Goal: Task Accomplishment & Management: Use online tool/utility

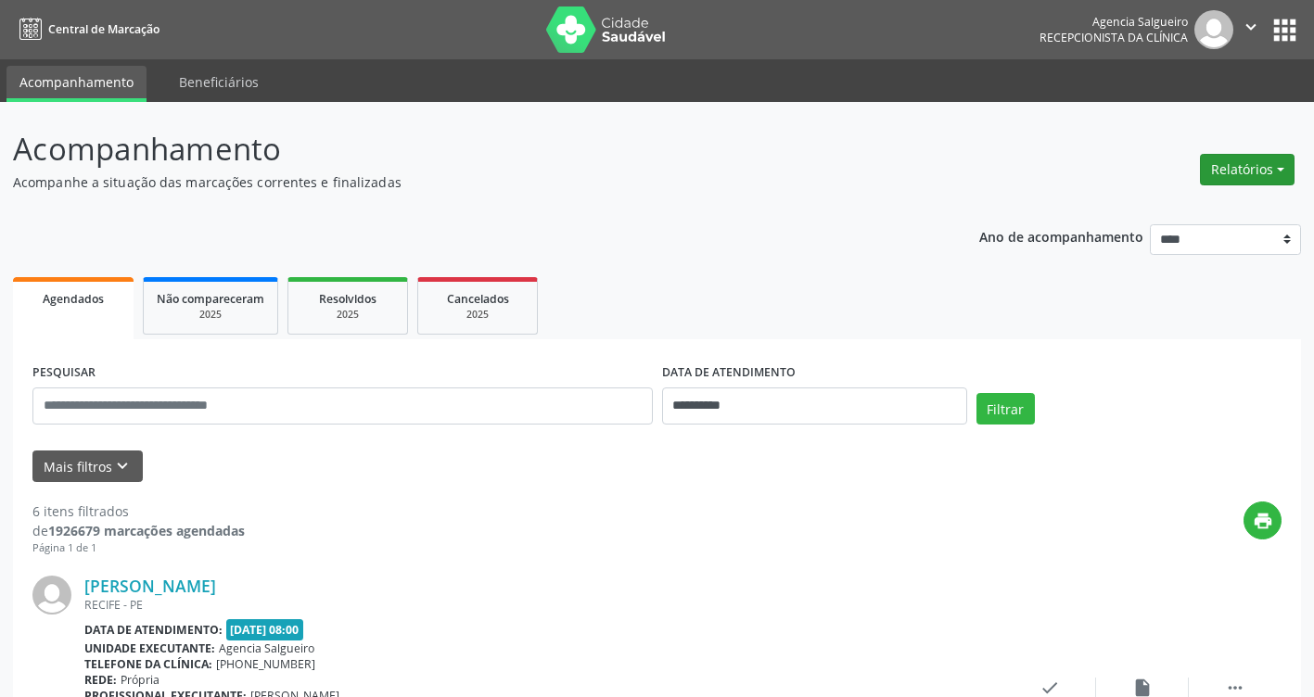
click at [1275, 163] on button "Relatórios" at bounding box center [1247, 170] width 95 height 32
click at [1111, 217] on link "Agendamentos" at bounding box center [1195, 210] width 199 height 26
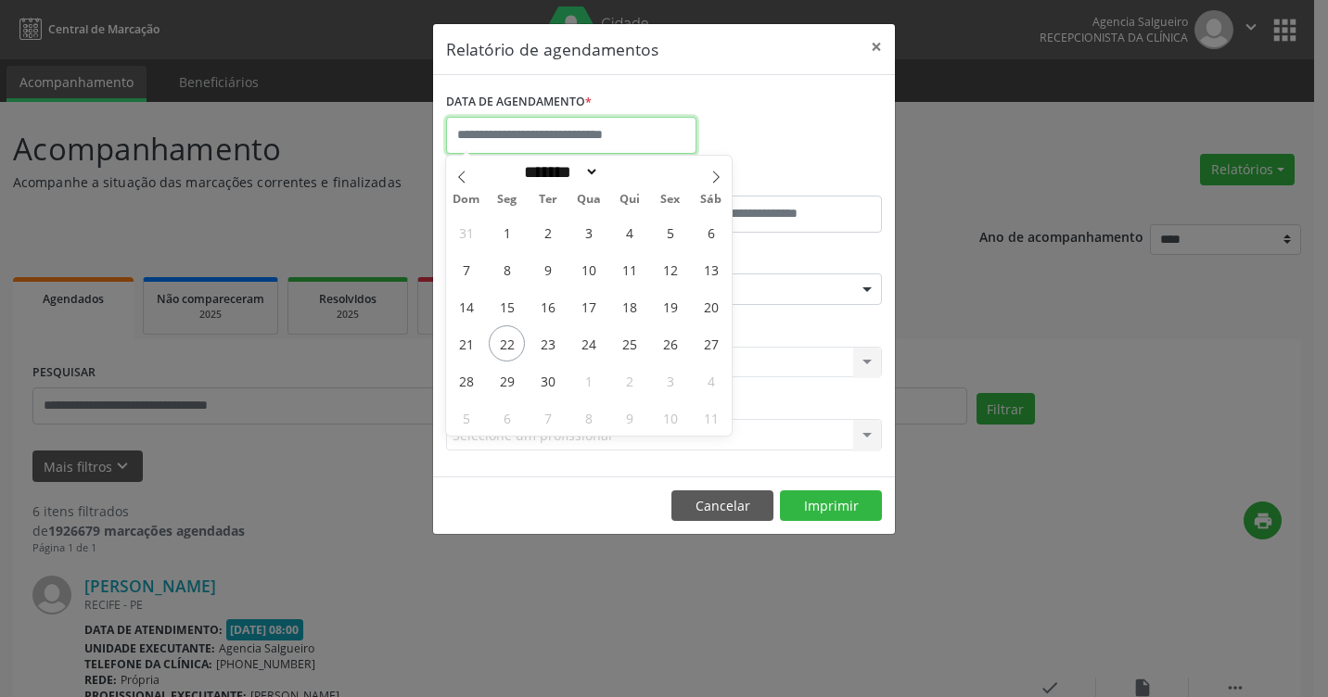
click at [597, 142] on input "text" at bounding box center [571, 135] width 250 height 37
click at [505, 344] on span "22" at bounding box center [507, 343] width 36 height 36
type input "**********"
click at [505, 344] on span "22" at bounding box center [507, 343] width 36 height 36
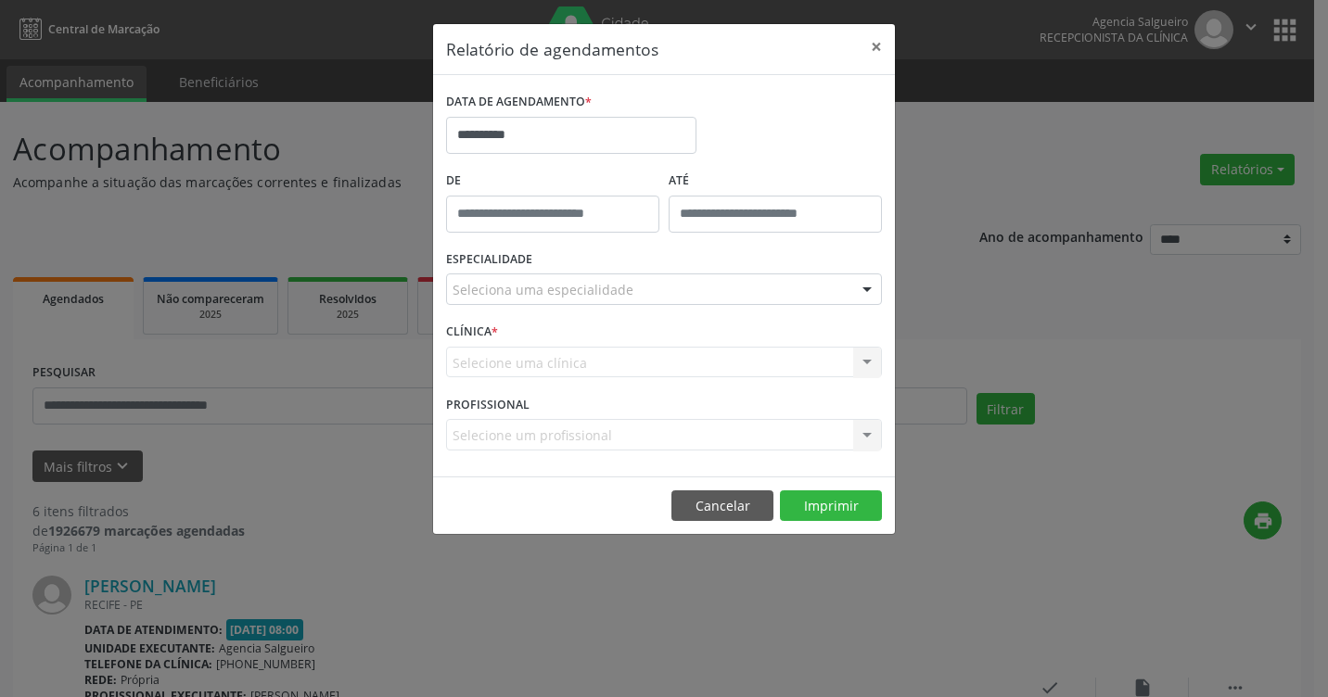
click at [869, 292] on div at bounding box center [867, 290] width 28 height 32
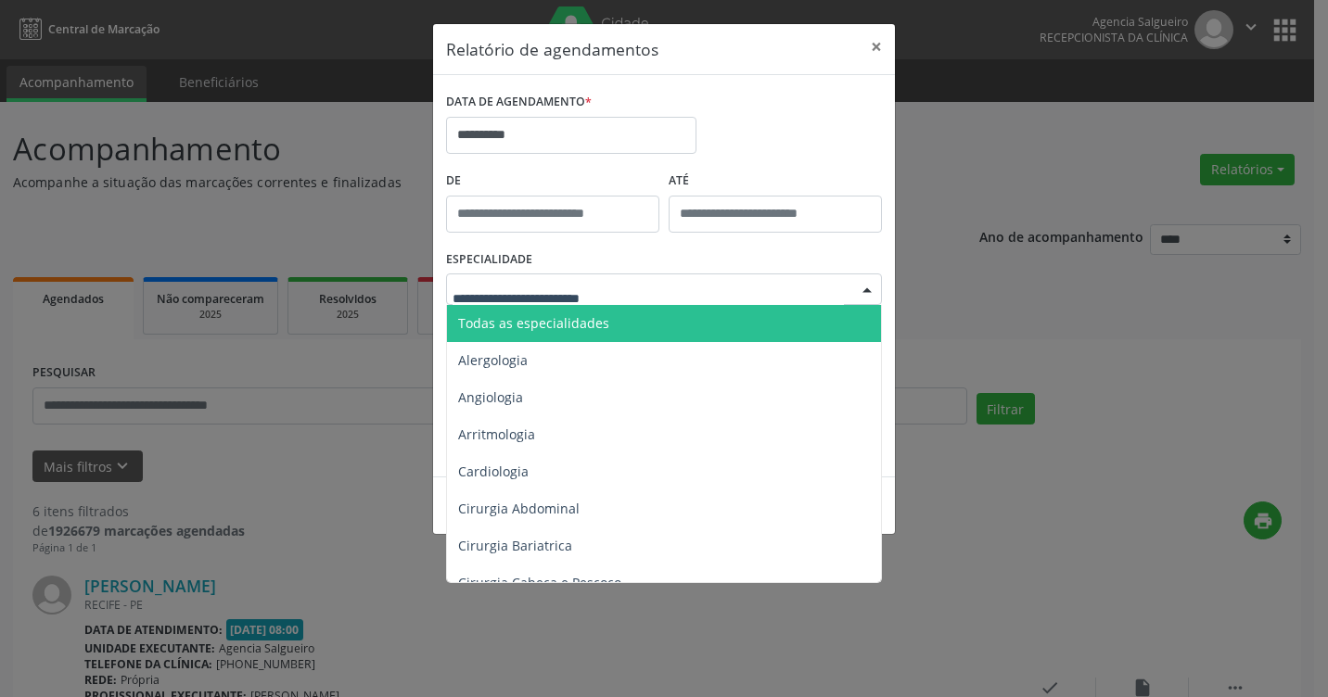
click at [644, 290] on input "text" at bounding box center [647, 298] width 391 height 37
click at [559, 293] on input "text" at bounding box center [647, 298] width 391 height 37
click at [803, 294] on input "text" at bounding box center [647, 298] width 391 height 37
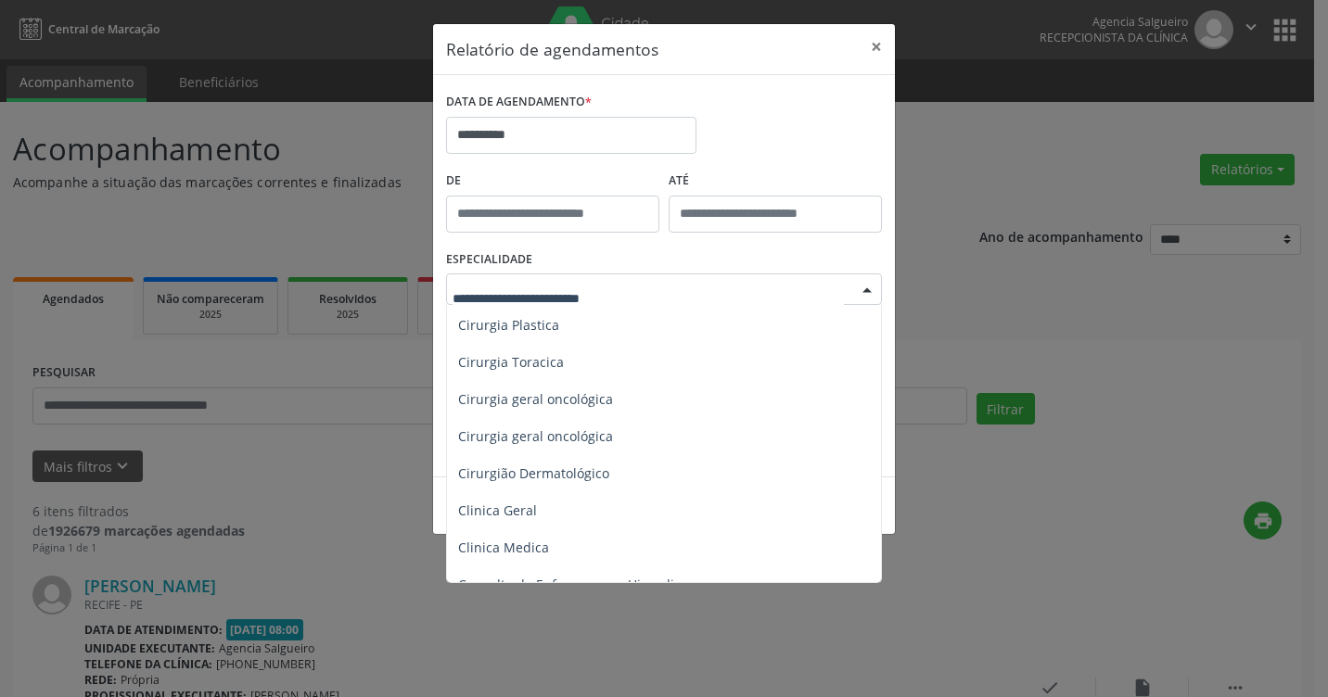
scroll to position [556, 0]
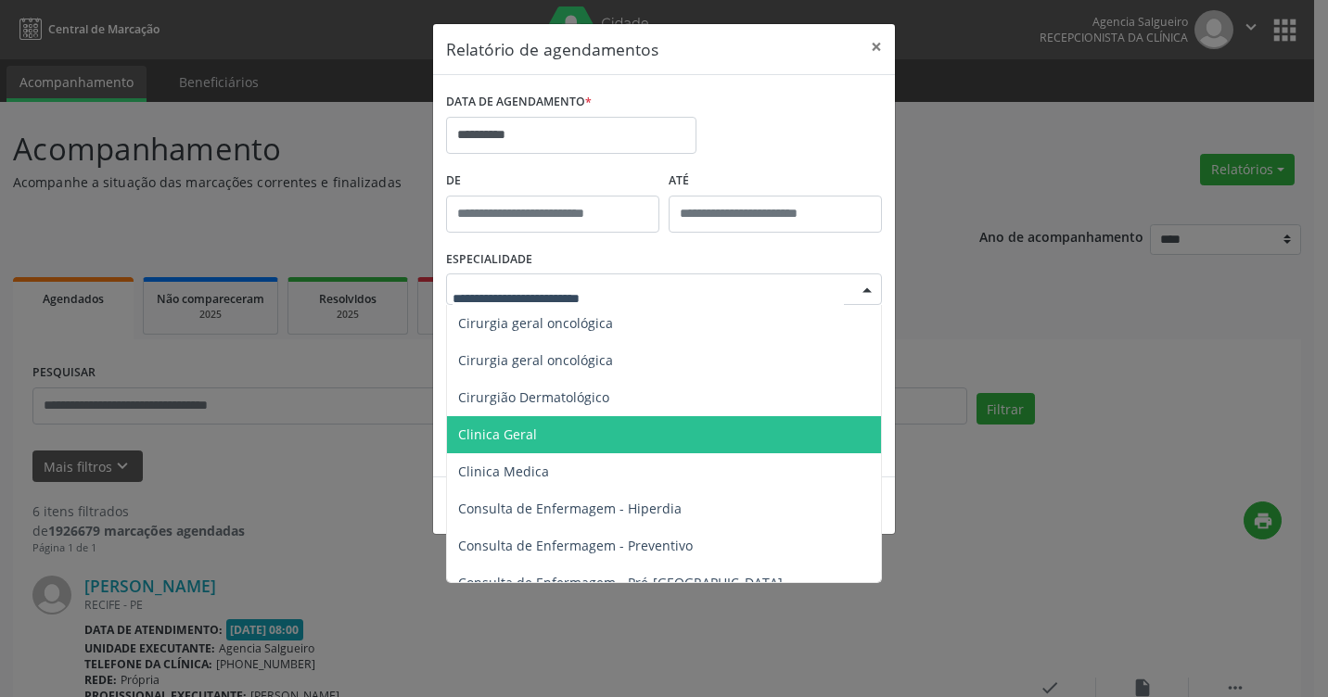
click at [554, 435] on span "Clinica Geral" at bounding box center [665, 434] width 437 height 37
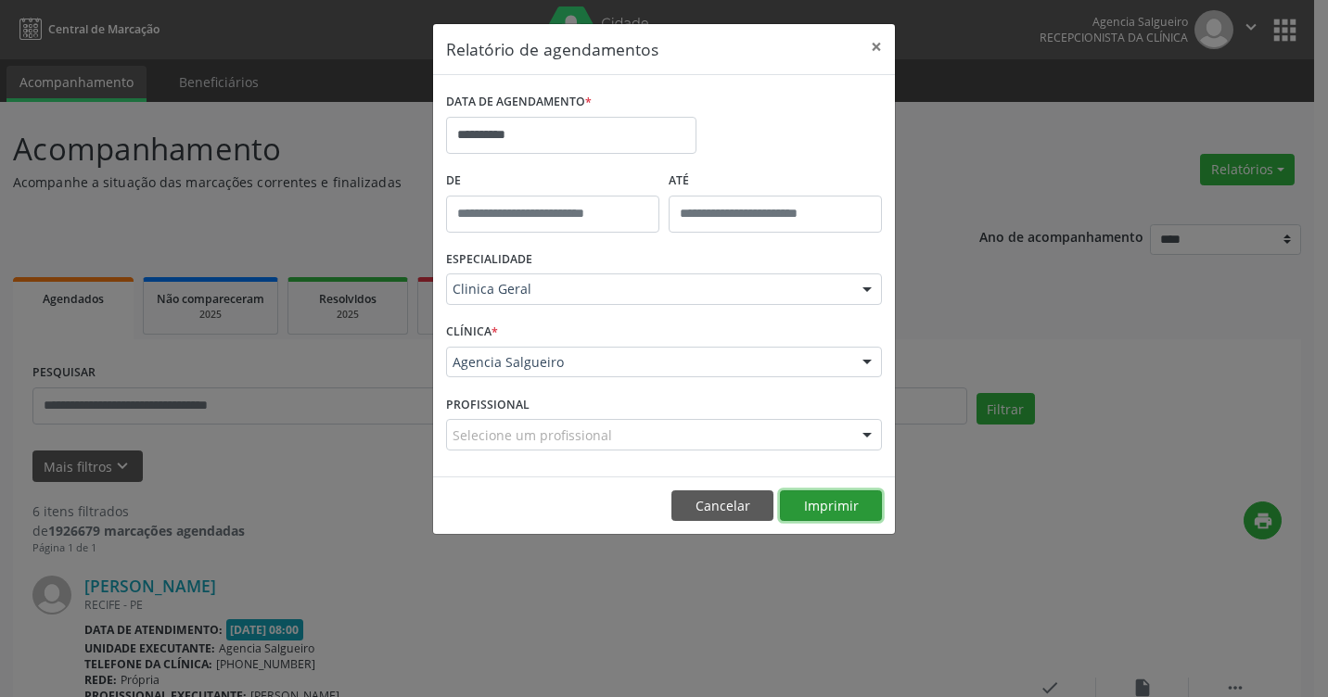
click at [861, 515] on button "Imprimir" at bounding box center [831, 507] width 102 height 32
click at [579, 134] on input "**********" at bounding box center [571, 135] width 250 height 37
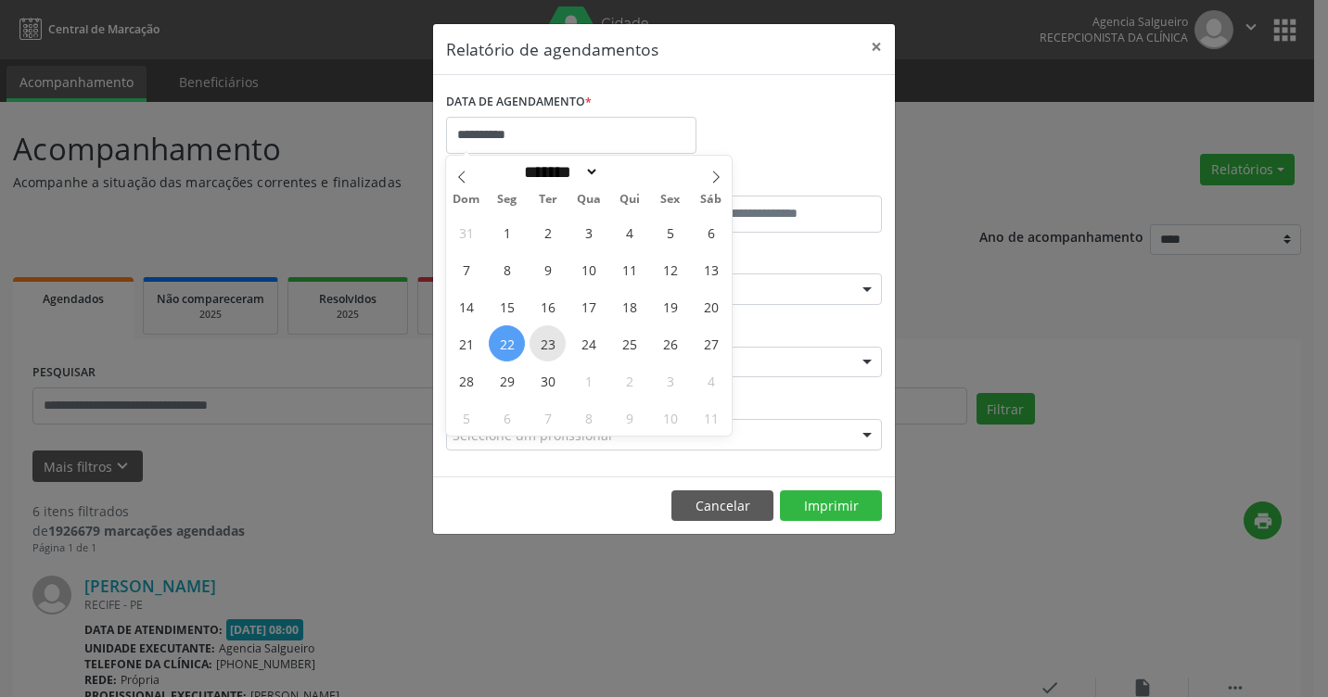
click at [556, 341] on span "23" at bounding box center [547, 343] width 36 height 36
type input "**********"
click at [556, 341] on span "23" at bounding box center [547, 343] width 36 height 36
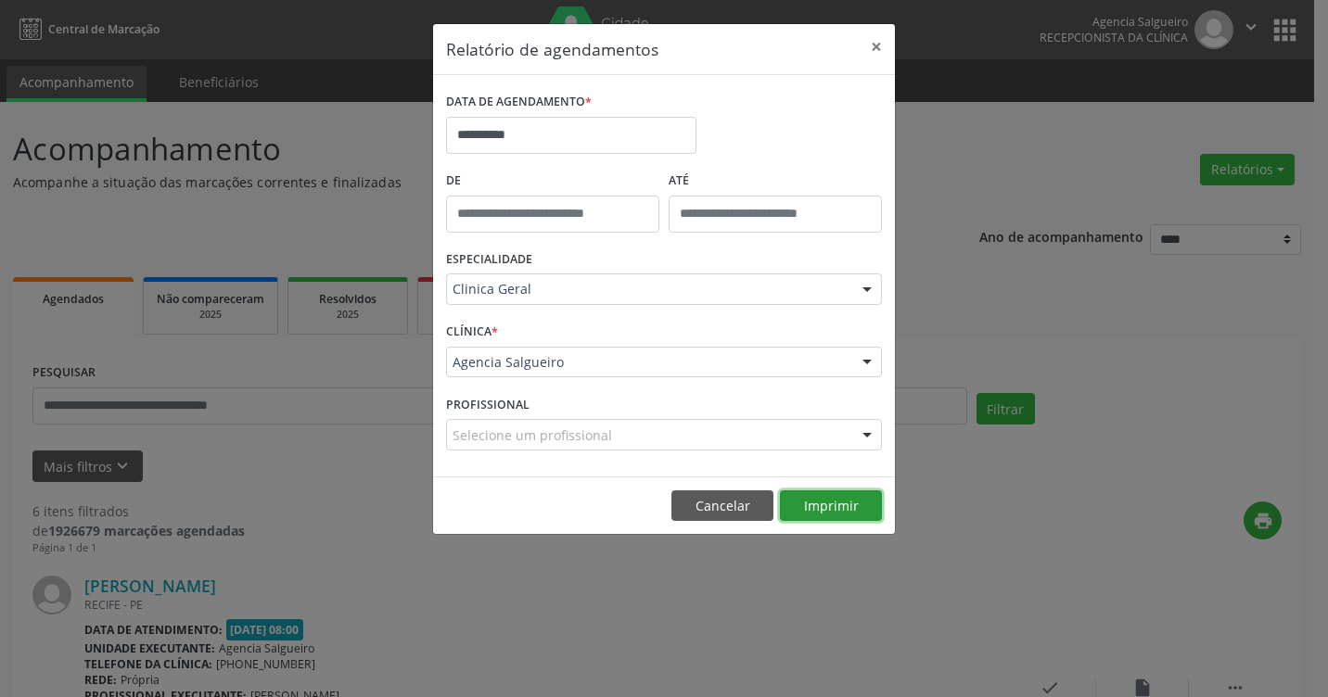
click at [856, 502] on button "Imprimir" at bounding box center [831, 507] width 102 height 32
click at [881, 47] on button "×" at bounding box center [876, 46] width 37 height 45
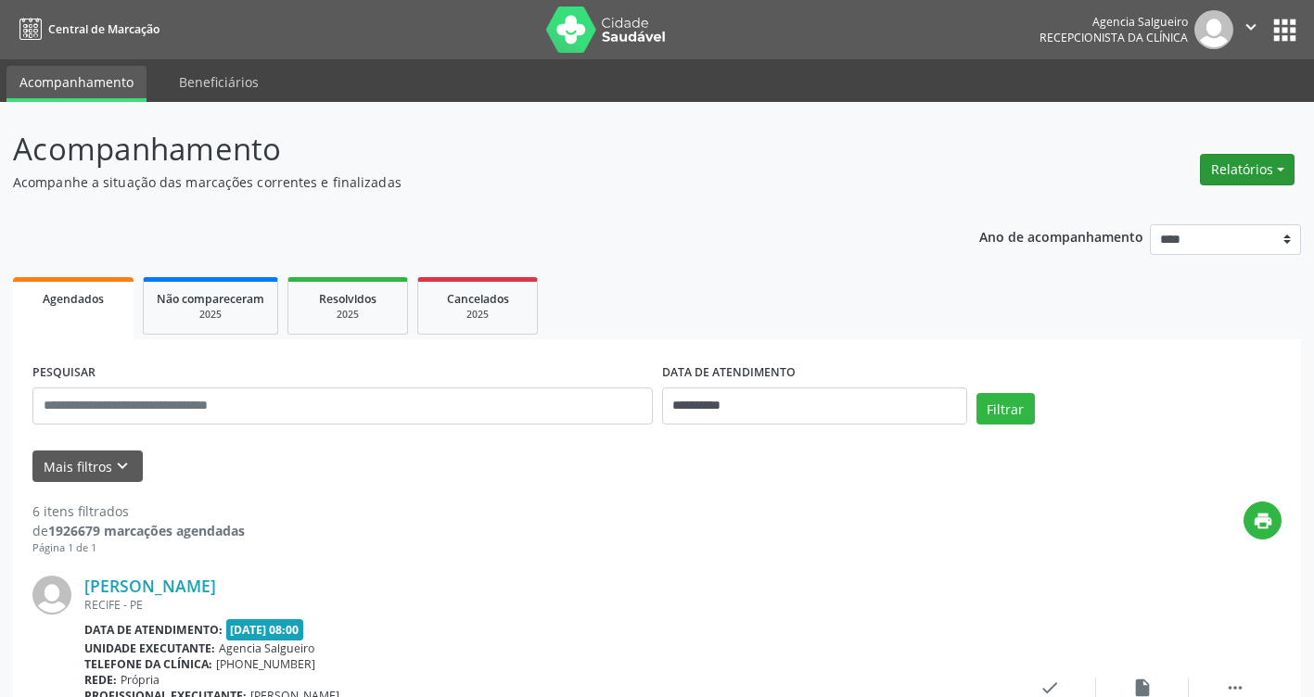
click at [1281, 165] on button "Relatórios" at bounding box center [1247, 170] width 95 height 32
click at [1208, 210] on link "Agendamentos" at bounding box center [1195, 210] width 199 height 26
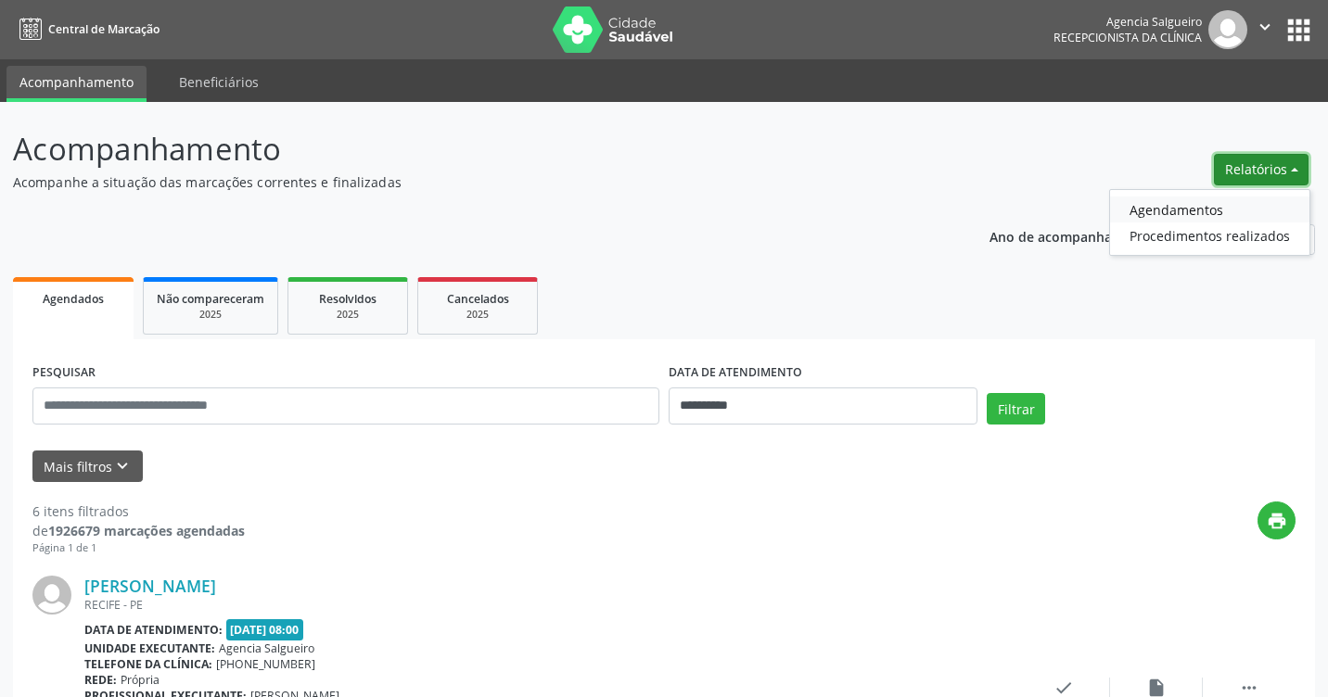
select select "*"
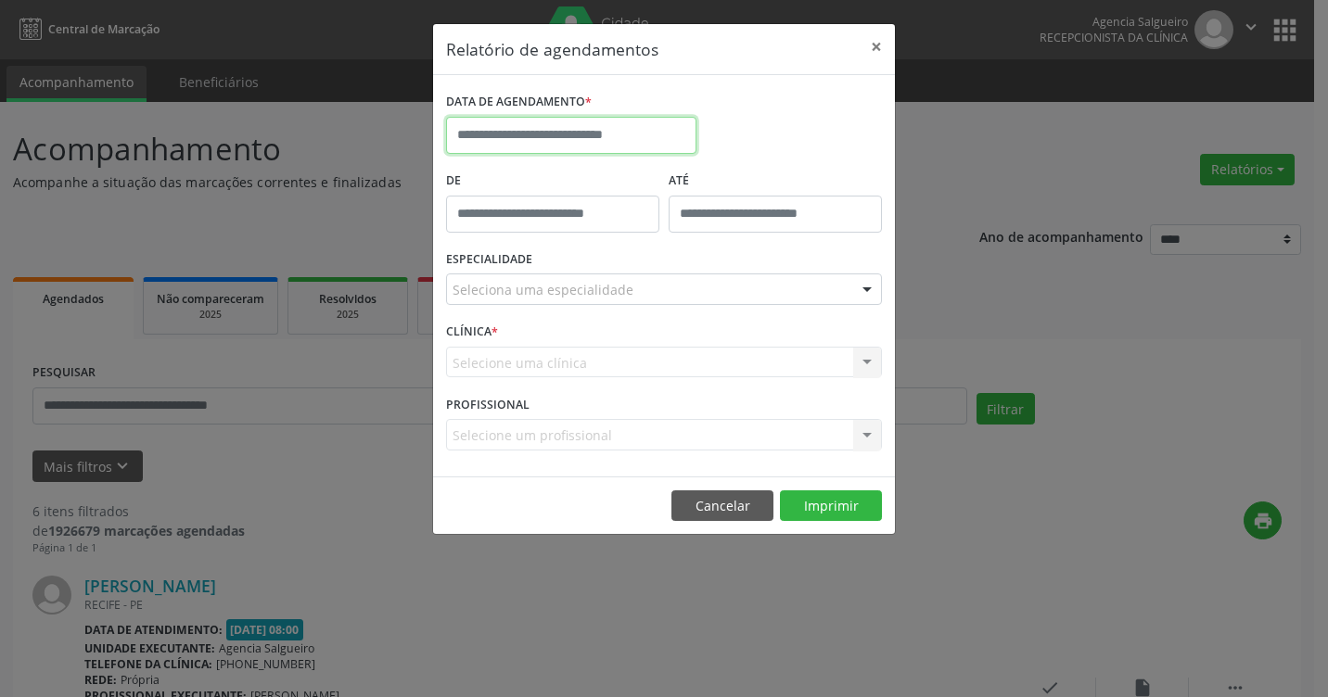
click at [605, 143] on input "text" at bounding box center [571, 135] width 250 height 37
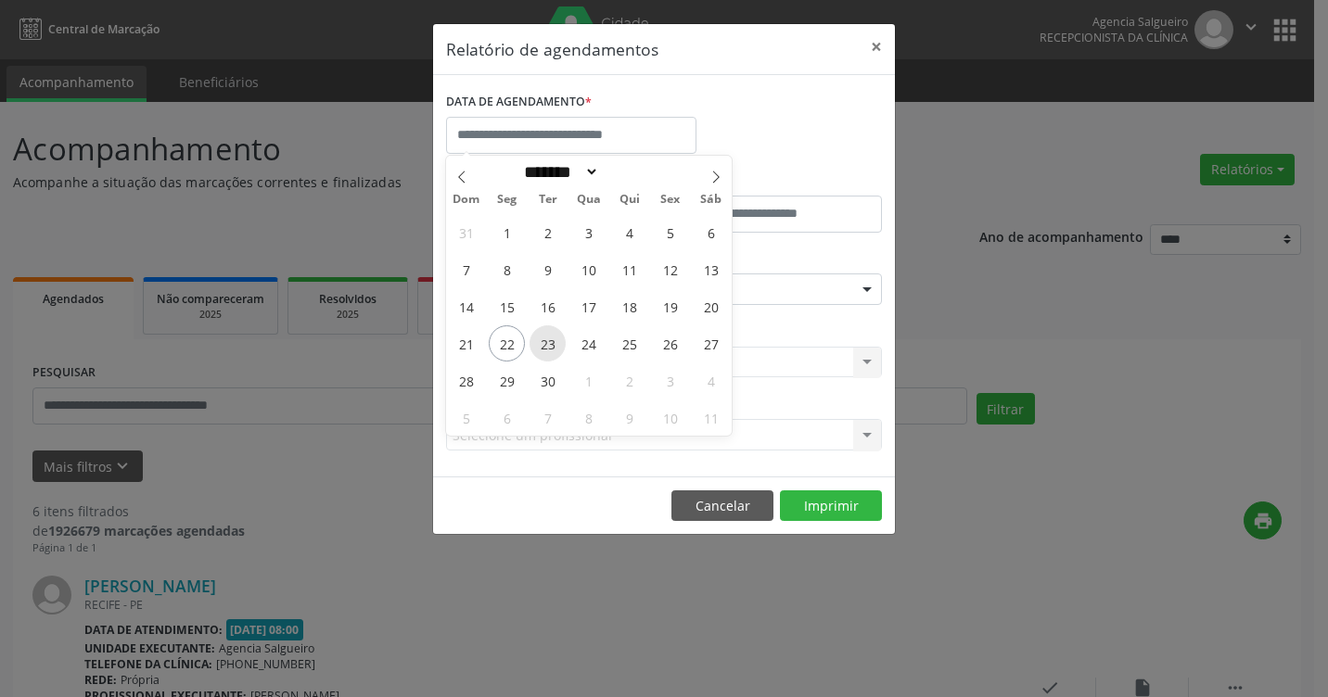
click at [544, 341] on span "23" at bounding box center [547, 343] width 36 height 36
type input "**********"
click at [544, 341] on span "23" at bounding box center [547, 343] width 36 height 36
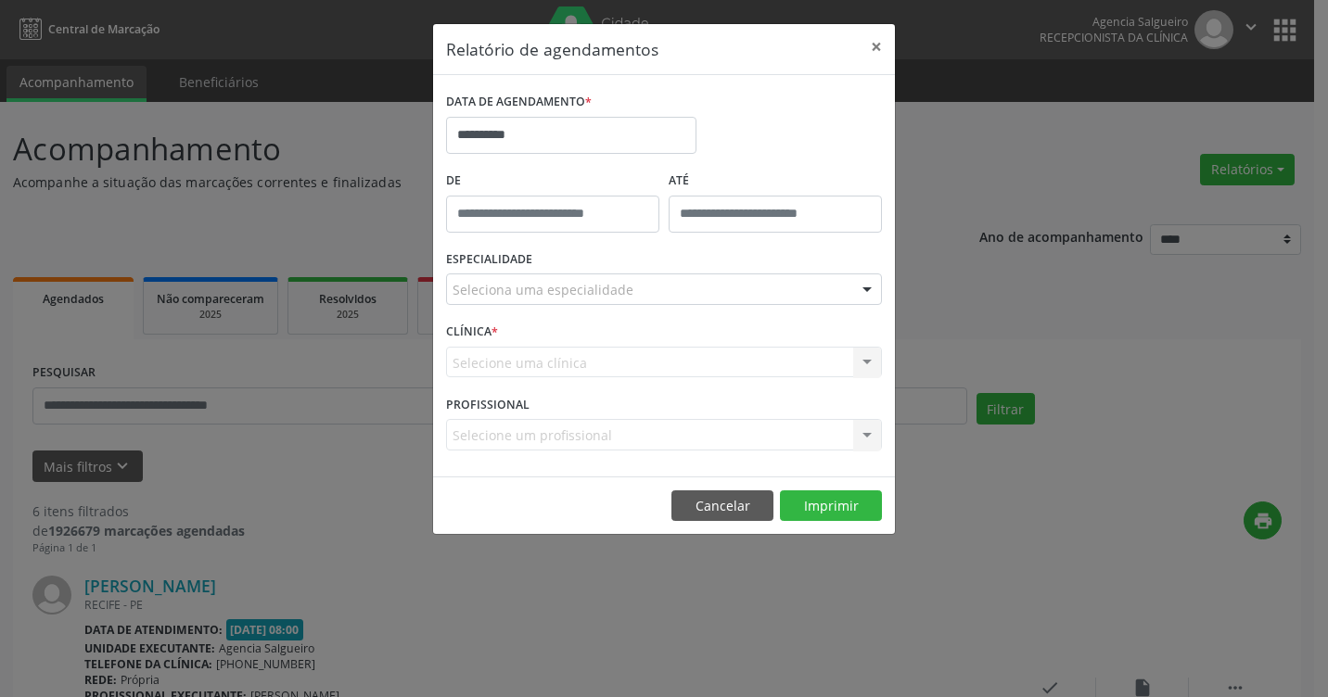
click at [544, 341] on div "CLÍNICA * Selecione uma clínica Agencia Salgueiro Nenhum resultado encontrado p…" at bounding box center [663, 354] width 445 height 72
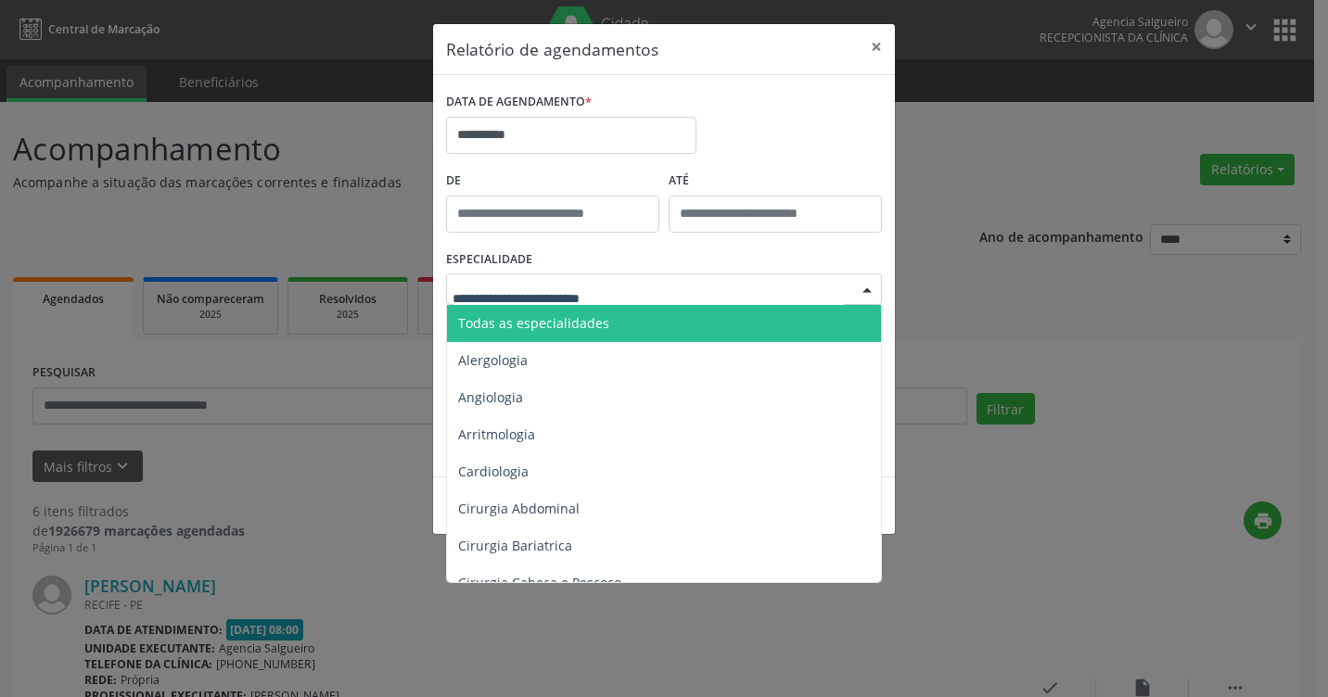
click at [875, 287] on div at bounding box center [867, 290] width 28 height 32
click at [519, 294] on input "text" at bounding box center [647, 298] width 391 height 37
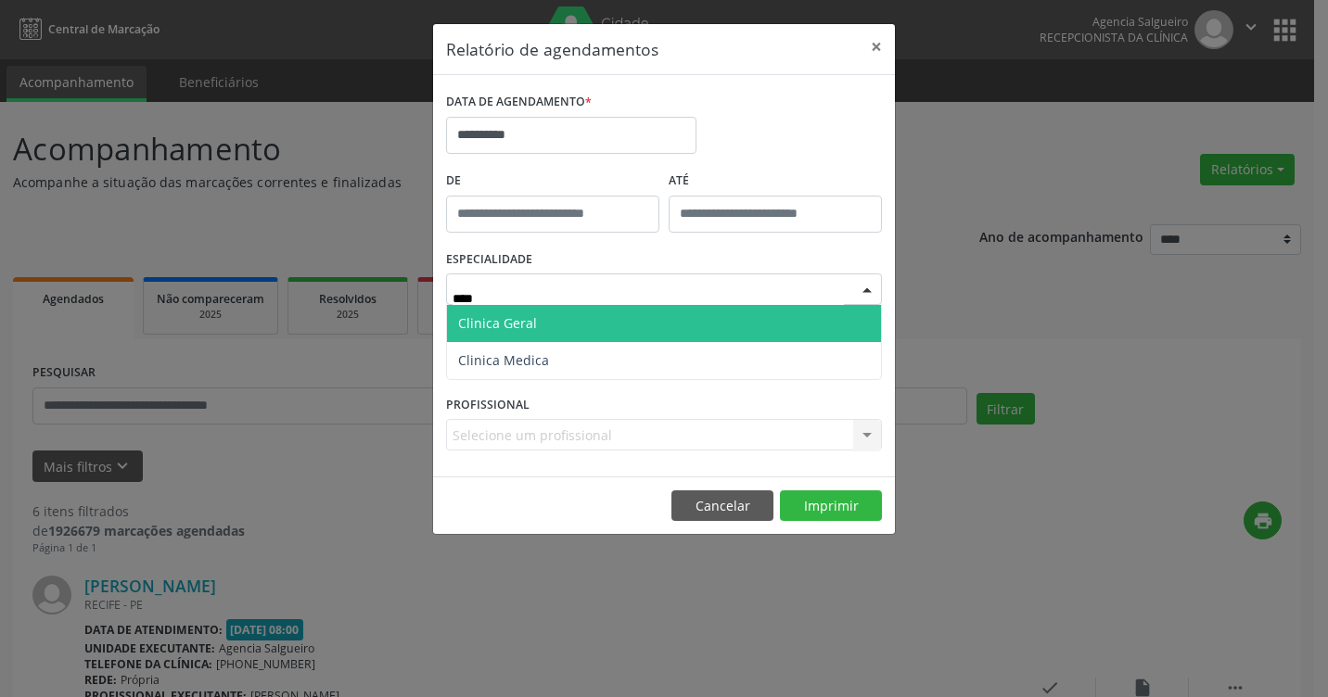
type input "*****"
click at [522, 328] on span "Clinica Geral" at bounding box center [497, 323] width 79 height 18
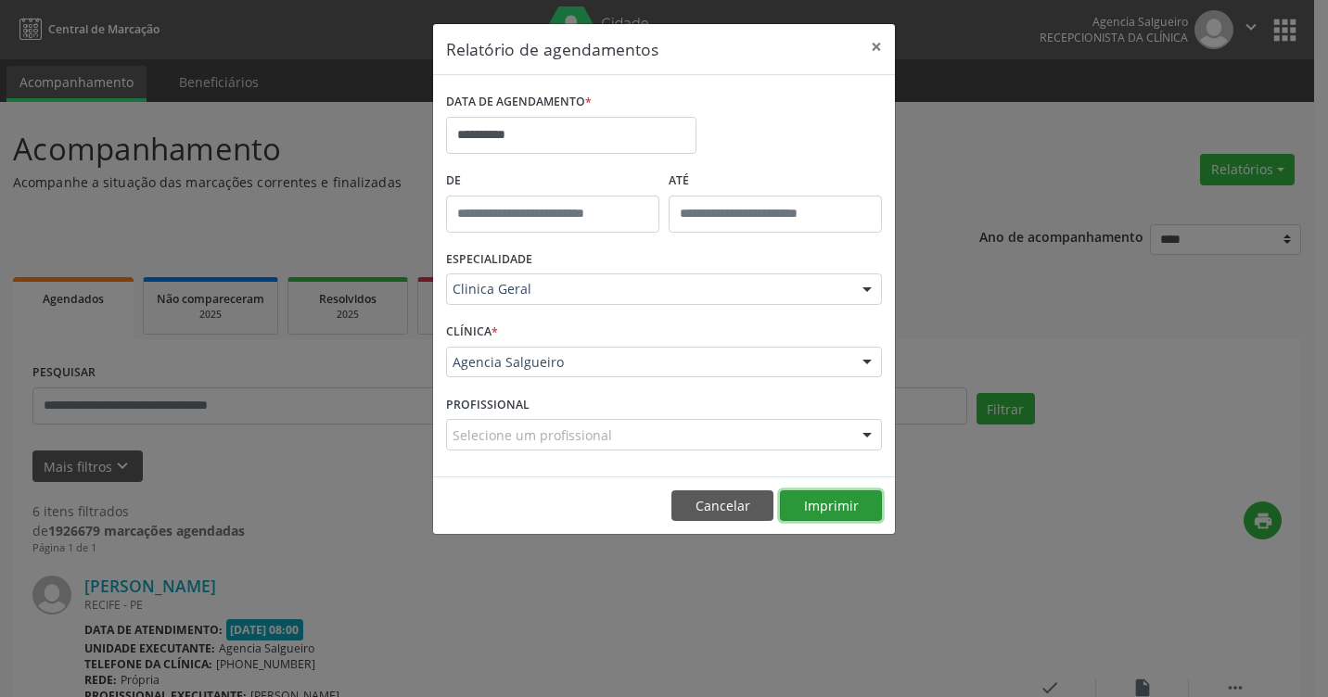
click at [856, 507] on button "Imprimir" at bounding box center [831, 507] width 102 height 32
